Goal: Information Seeking & Learning: Learn about a topic

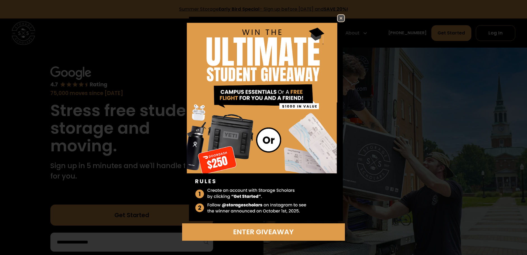
click at [341, 18] on img at bounding box center [341, 18] width 7 height 7
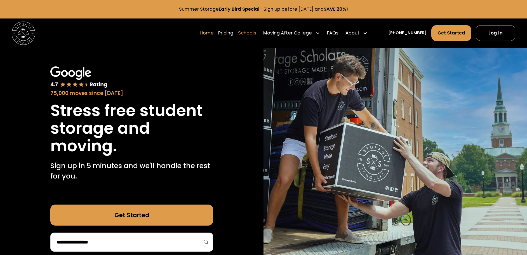
click at [252, 32] on link "Schools" at bounding box center [247, 33] width 18 height 16
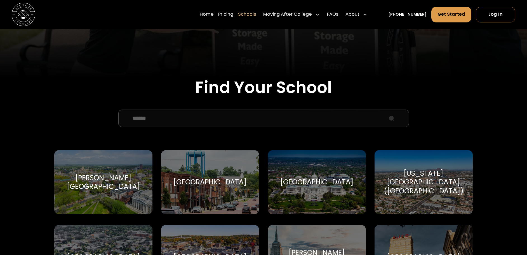
scroll to position [196, 0]
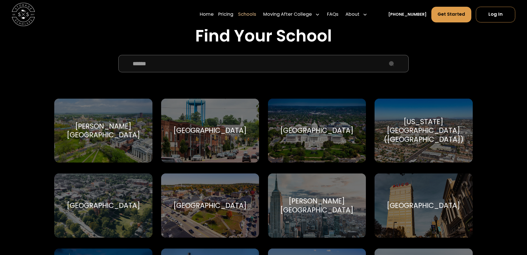
click at [191, 62] on input "School Select Form" at bounding box center [263, 63] width 291 height 17
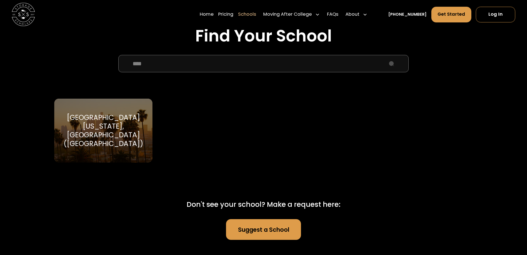
type input "****"
click at [100, 129] on div "[GEOGRAPHIC_DATA][US_STATE], [GEOGRAPHIC_DATA] ([GEOGRAPHIC_DATA])" at bounding box center [103, 130] width 84 height 35
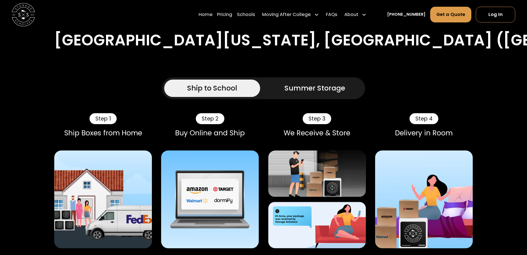
scroll to position [336, 0]
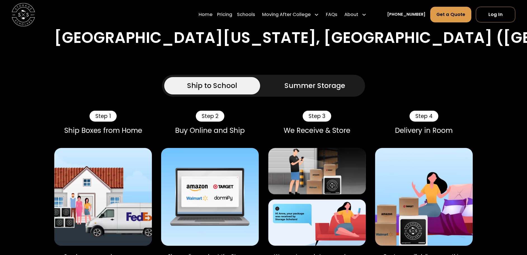
click at [319, 80] on div "Summer Storage" at bounding box center [315, 85] width 61 height 10
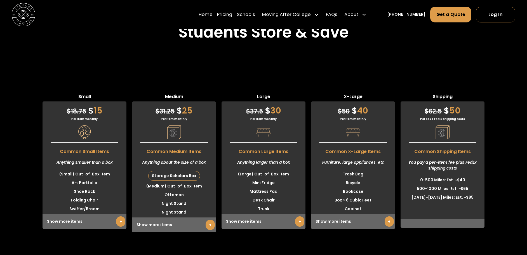
scroll to position [1679, 0]
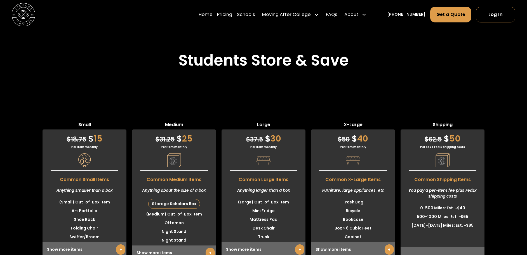
click at [298, 244] on link "+" at bounding box center [299, 249] width 9 height 10
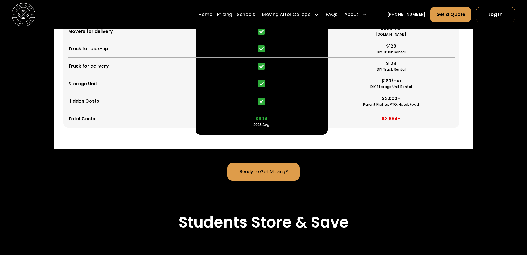
scroll to position [1427, 0]
